Goal: Transaction & Acquisition: Register for event/course

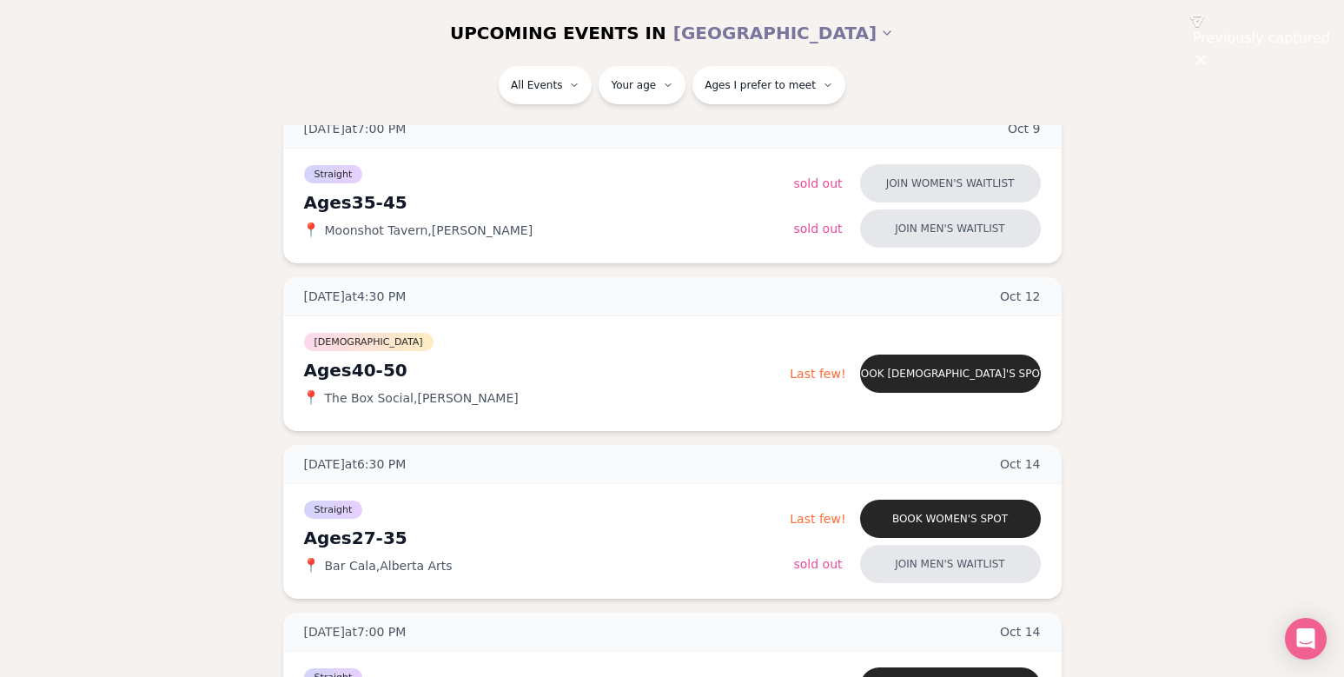
scroll to position [1065, 0]
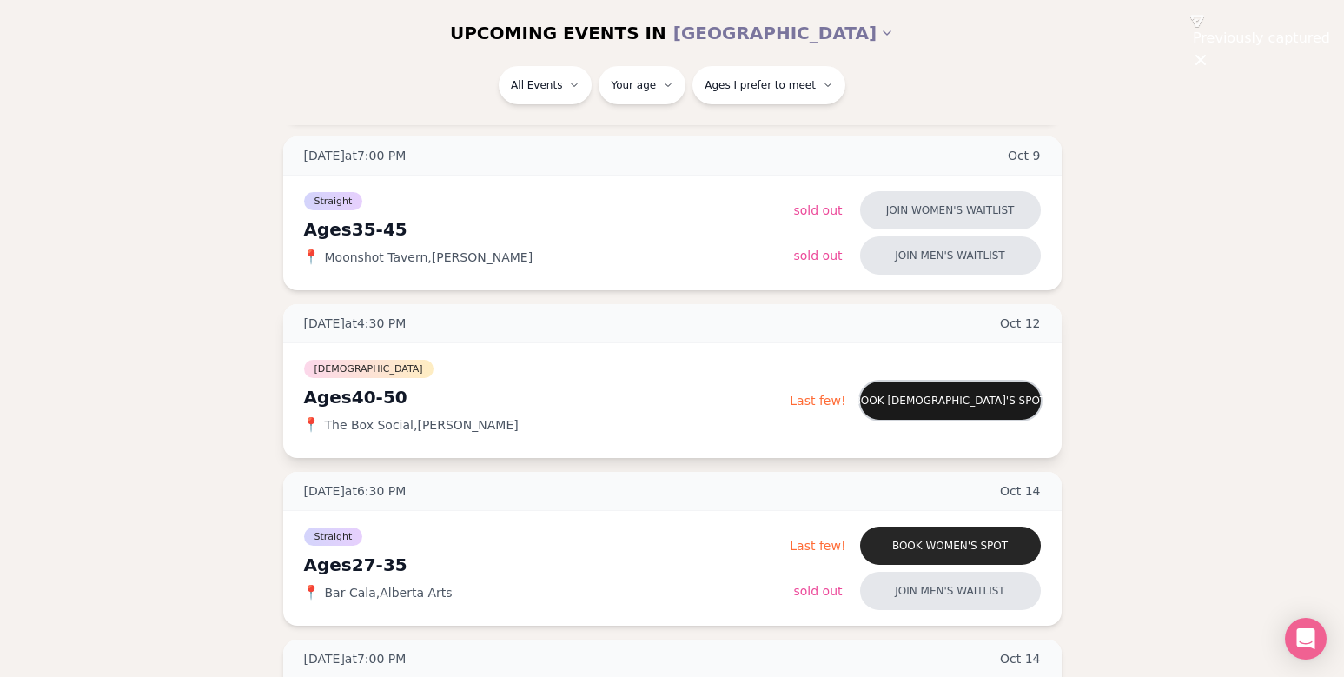
click at [936, 400] on button "Book [DEMOGRAPHIC_DATA]'s spot" at bounding box center [950, 400] width 181 height 38
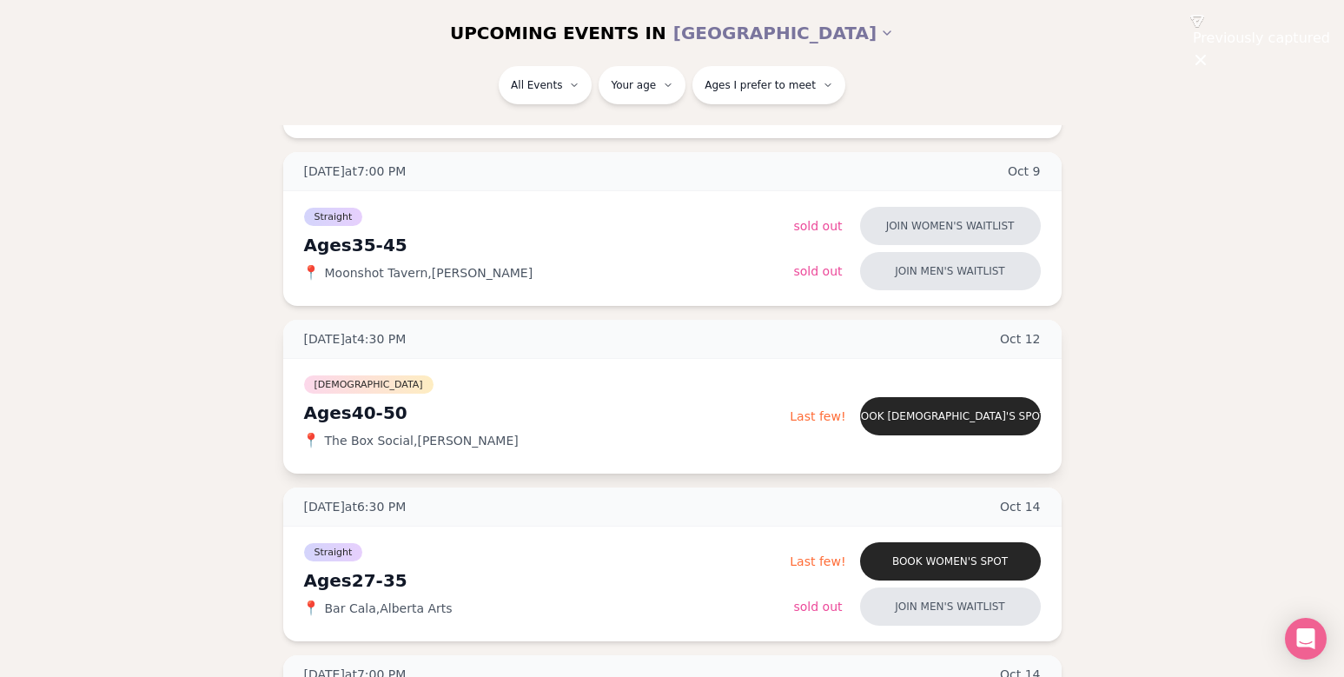
scroll to position [1045, 0]
